Goal: Task Accomplishment & Management: Manage account settings

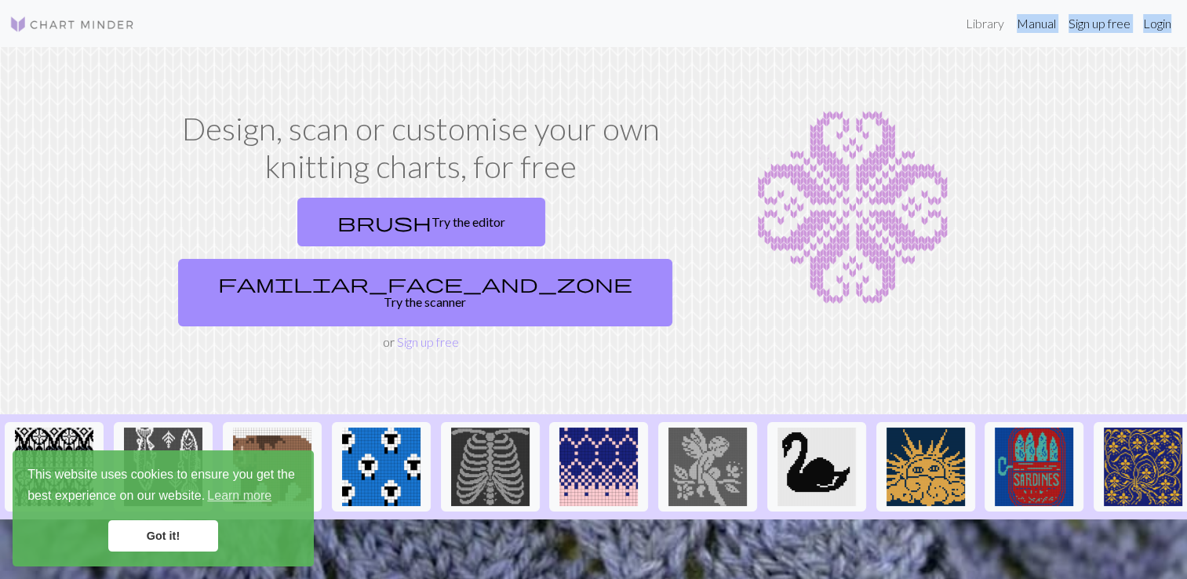
drag, startPoint x: 1012, startPoint y: 2, endPoint x: 1171, endPoint y: 35, distance: 162.1
click at [1171, 35] on nav "Library Manual Sign up free Login" at bounding box center [593, 23] width 1187 height 47
drag, startPoint x: 1171, startPoint y: 35, endPoint x: 1102, endPoint y: 206, distance: 183.8
click at [1102, 206] on div "Design, scan or customise your own knitting charts, for free brush Try the edit…" at bounding box center [594, 231] width 1036 height 242
click at [1165, 24] on link "Login" at bounding box center [1157, 23] width 41 height 31
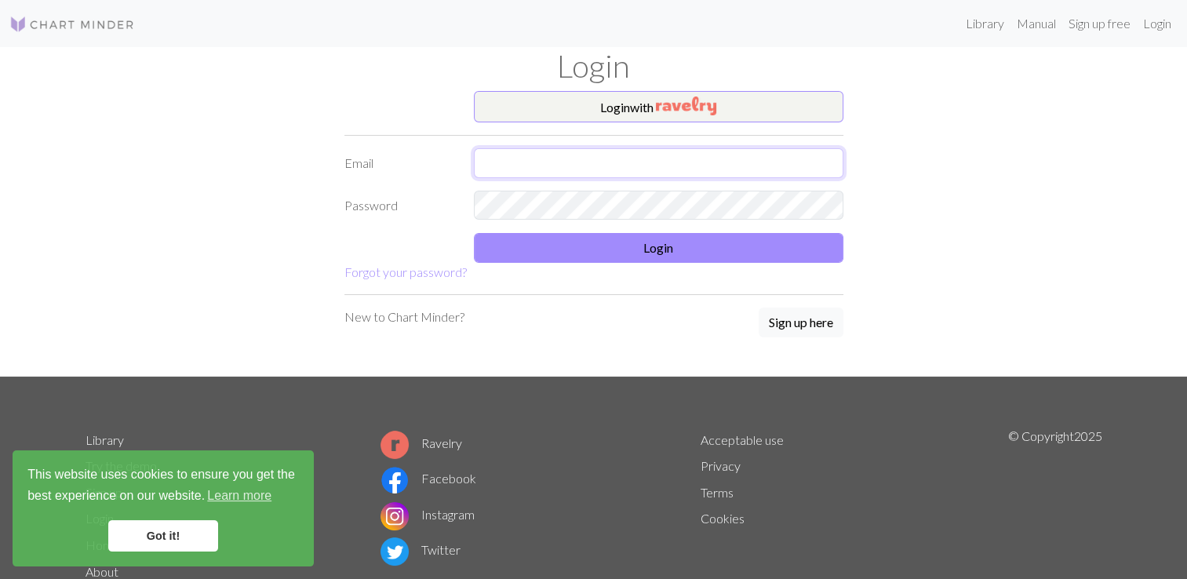
click at [694, 169] on input "text" at bounding box center [659, 163] width 370 height 30
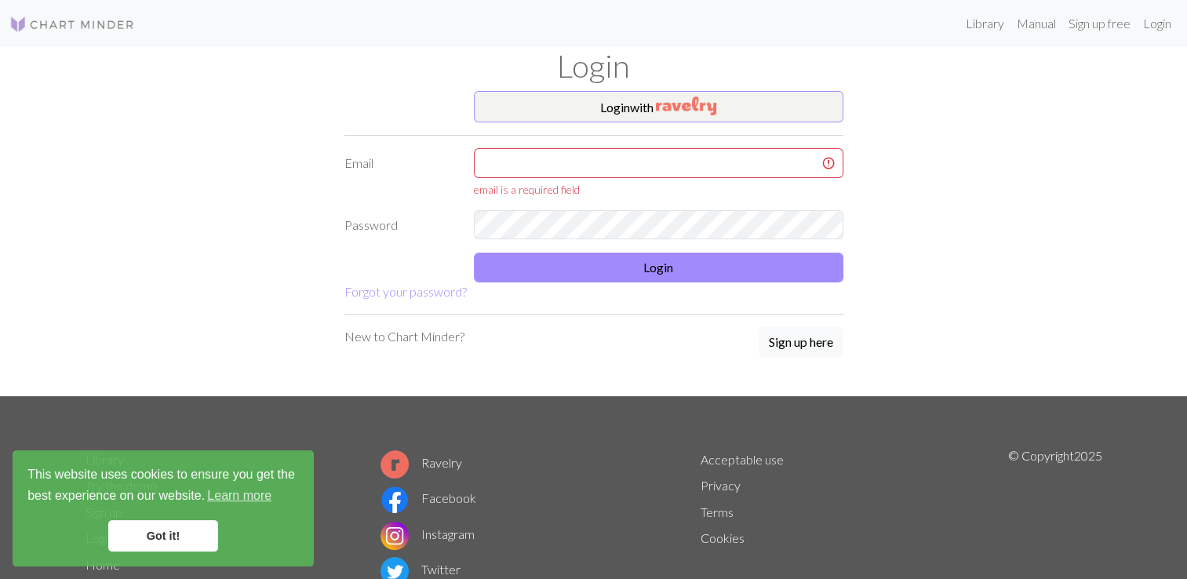
click at [896, 171] on div "Login with Email email is a required field Password Login Forgot your password?…" at bounding box center [594, 243] width 1036 height 305
click at [421, 287] on link "Forgot your password?" at bounding box center [406, 291] width 122 height 15
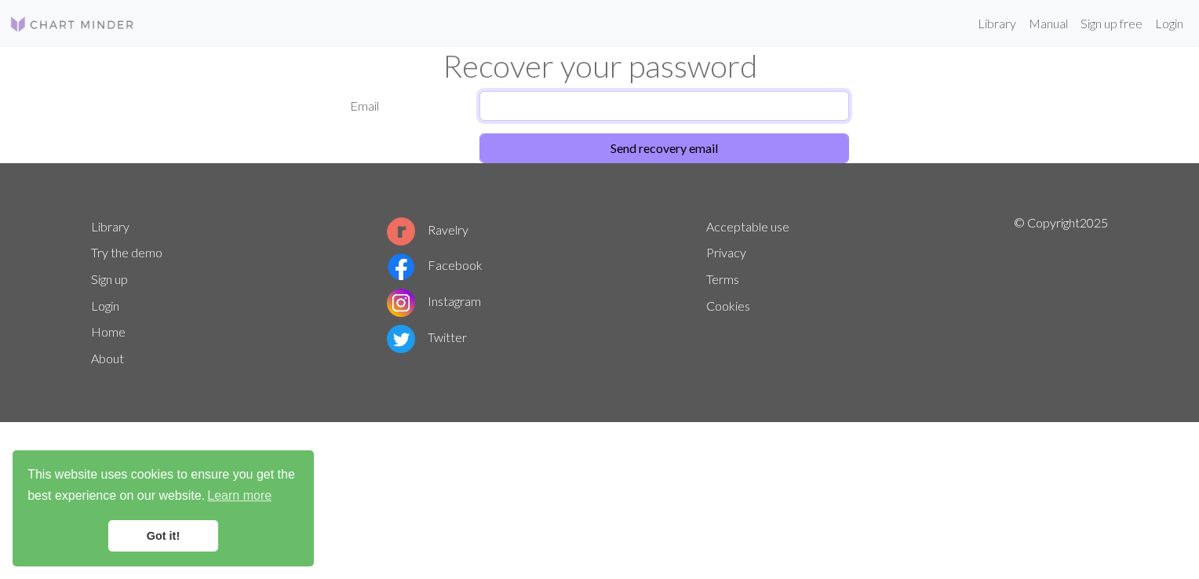
click at [593, 108] on input "text" at bounding box center [665, 106] width 370 height 30
type input "[EMAIL_ADDRESS][DOMAIN_NAME]"
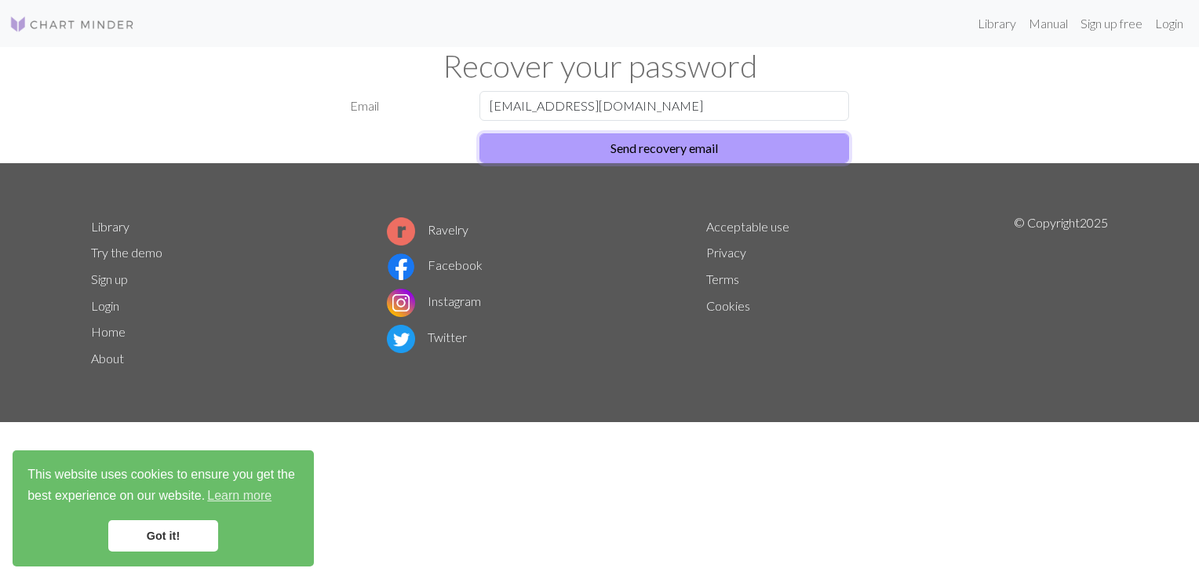
click at [640, 144] on button "Send recovery email" at bounding box center [665, 148] width 370 height 30
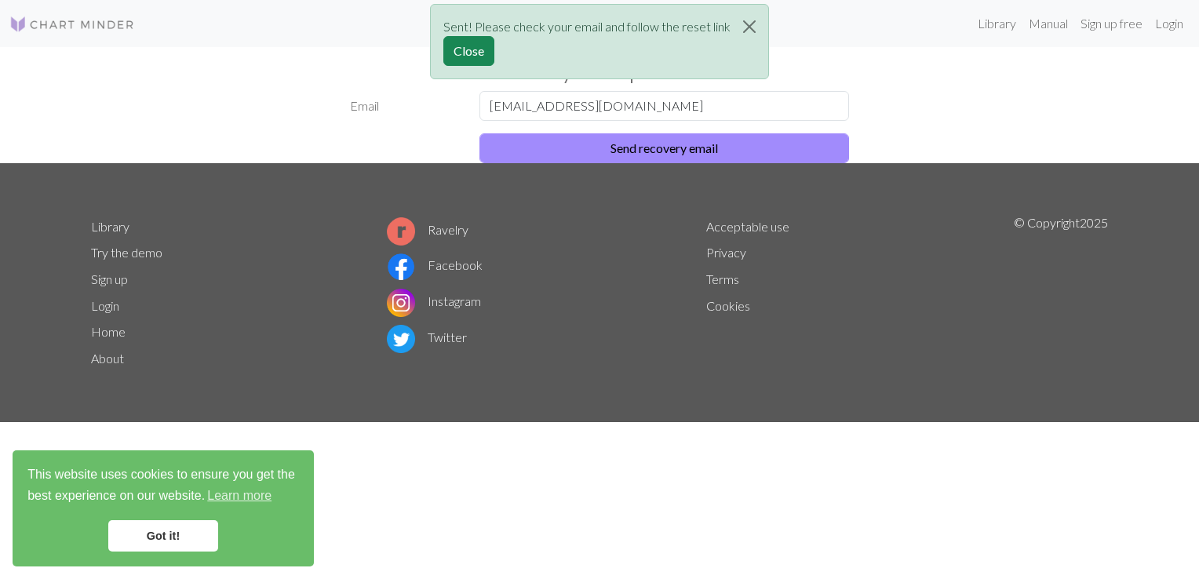
click at [892, 97] on div "Email [EMAIL_ADDRESS][DOMAIN_NAME] Send recovery email" at bounding box center [600, 127] width 1036 height 72
click at [1166, 23] on div "Sent! Please check your email and follow the reset link Close" at bounding box center [599, 46] width 1199 height 92
click at [472, 55] on button "Close" at bounding box center [468, 51] width 51 height 30
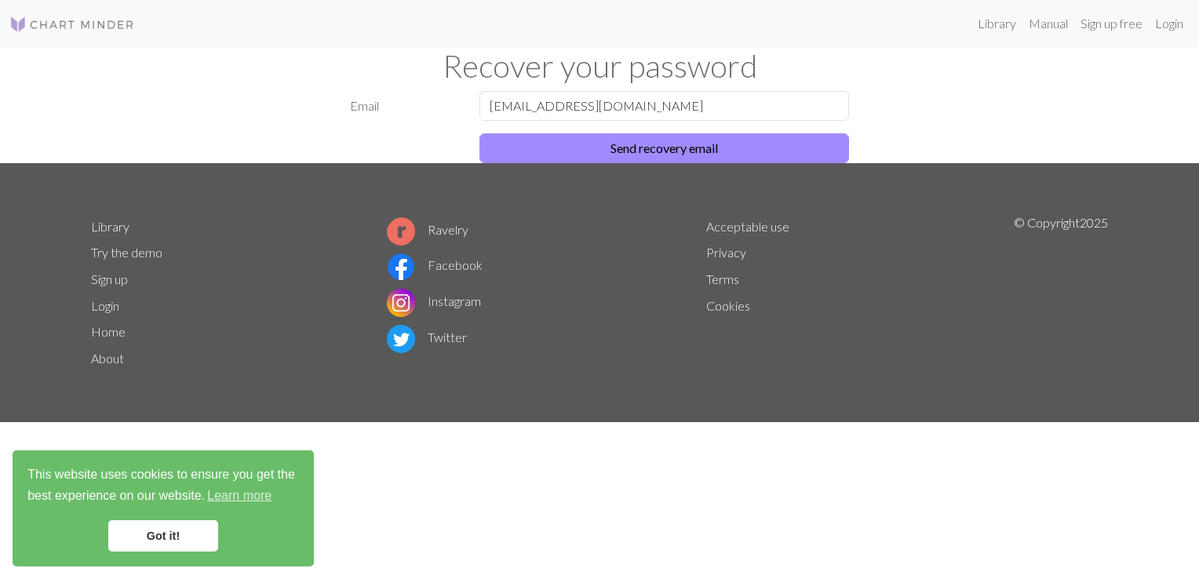
click at [154, 539] on link "Got it!" at bounding box center [163, 535] width 110 height 31
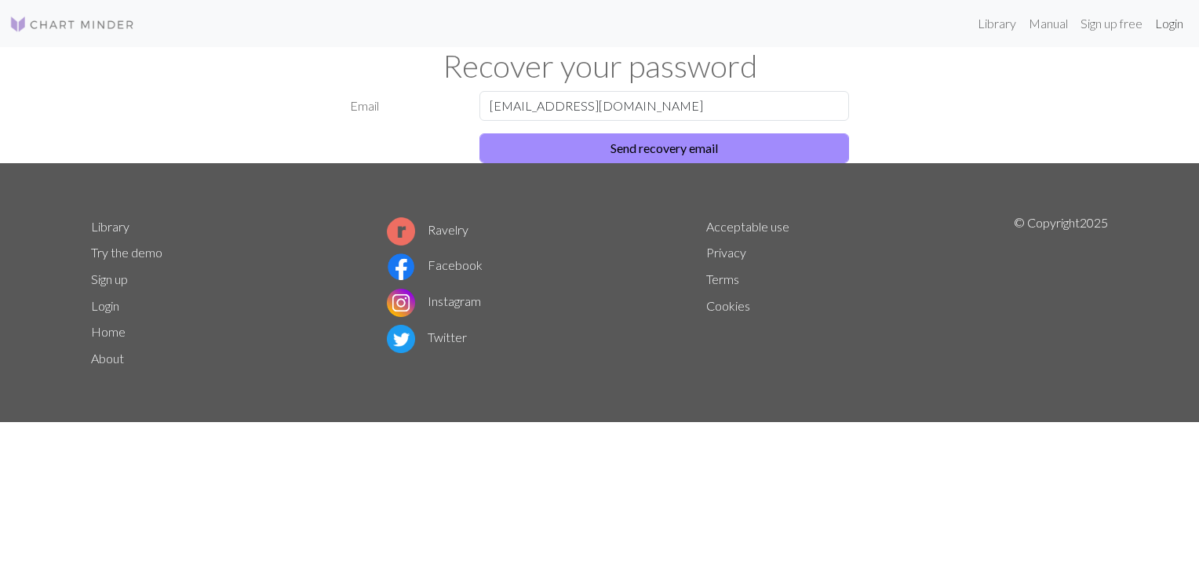
click at [1170, 26] on link "Login" at bounding box center [1169, 23] width 41 height 31
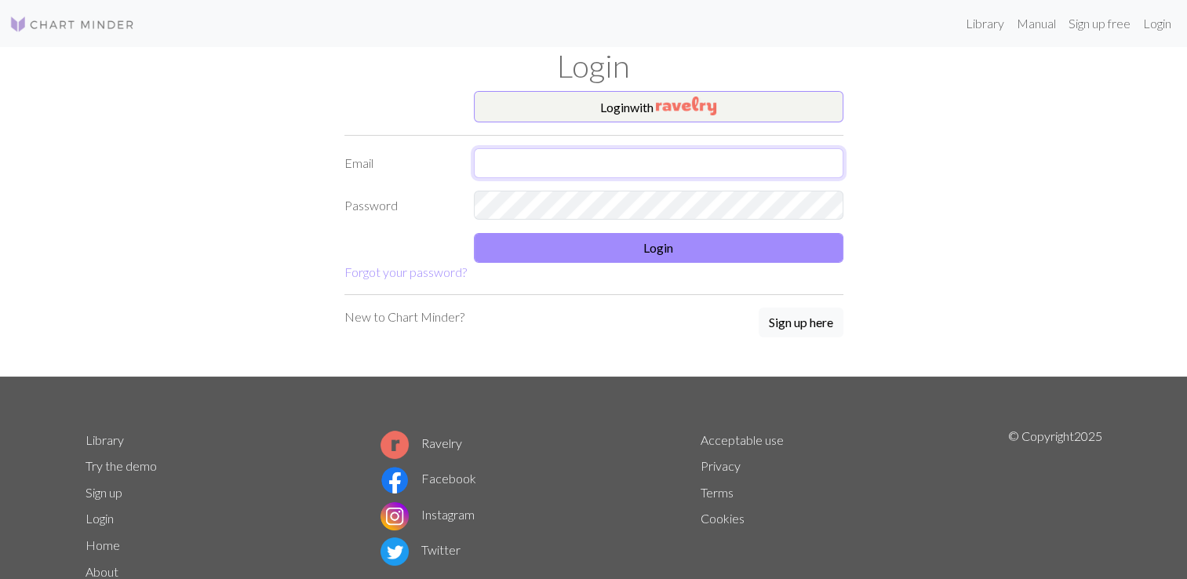
click at [701, 168] on input "text" at bounding box center [659, 163] width 370 height 30
type input "[EMAIL_ADDRESS][DOMAIN_NAME]"
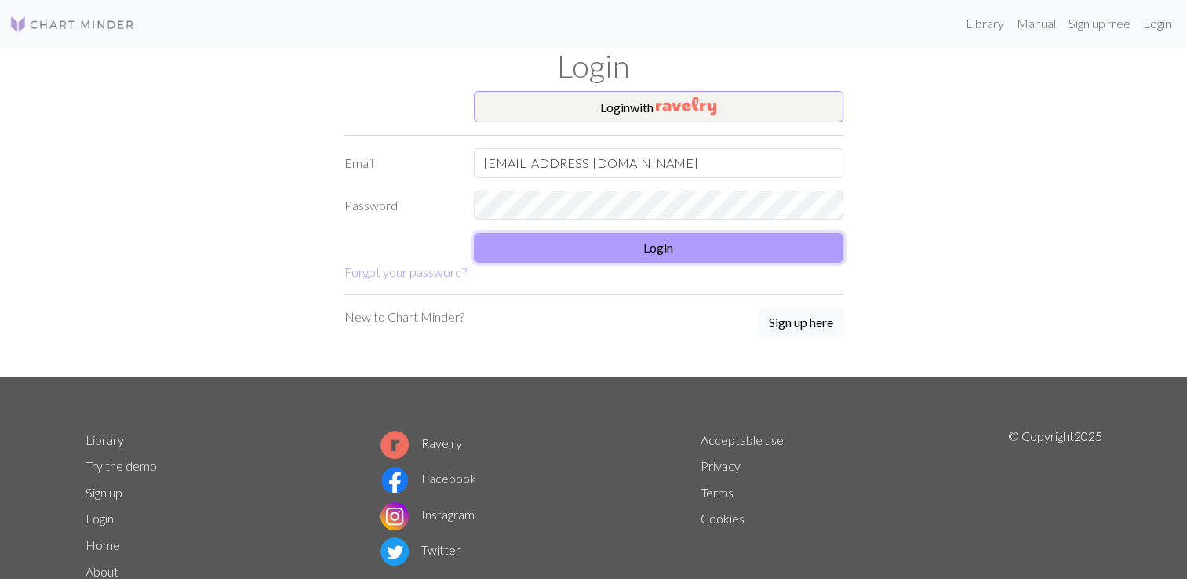
click at [672, 257] on button "Login" at bounding box center [659, 248] width 370 height 30
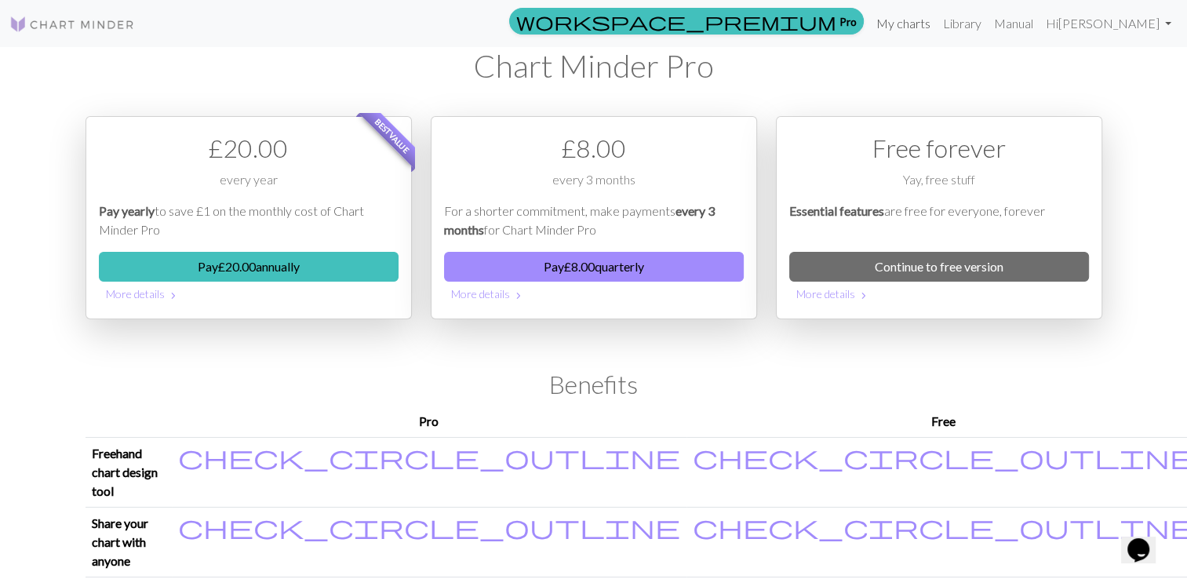
click at [907, 27] on link "My charts" at bounding box center [903, 23] width 67 height 31
